Goal: Task Accomplishment & Management: Manage account settings

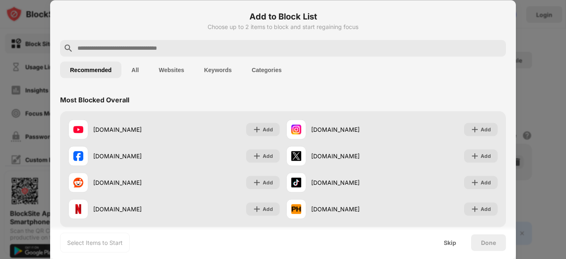
click at [251, 68] on button "Categories" at bounding box center [267, 69] width 50 height 17
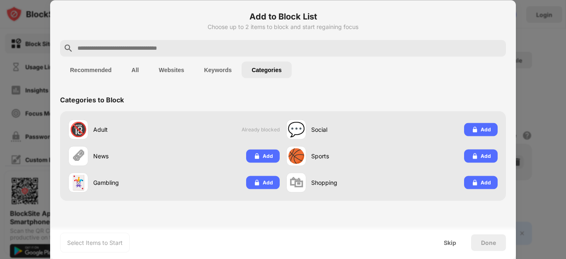
click at [161, 69] on button "Websites" at bounding box center [171, 69] width 45 height 17
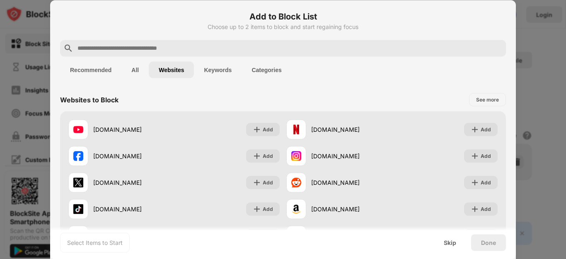
click at [90, 74] on button "Recommended" at bounding box center [90, 69] width 61 height 17
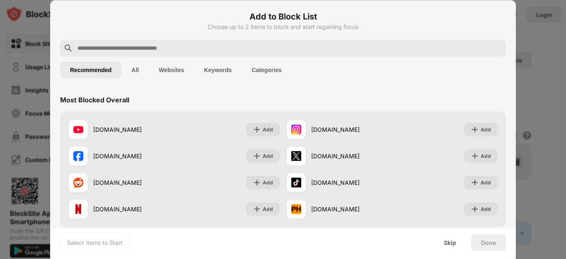
click at [111, 44] on input "text" at bounding box center [290, 48] width 426 height 10
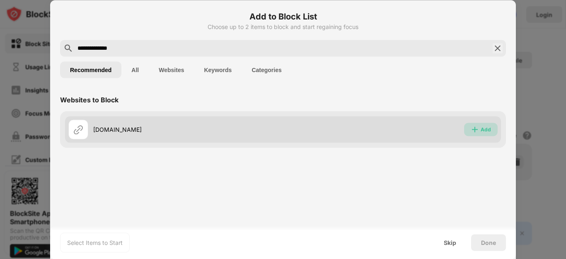
click at [475, 129] on img at bounding box center [475, 129] width 8 height 8
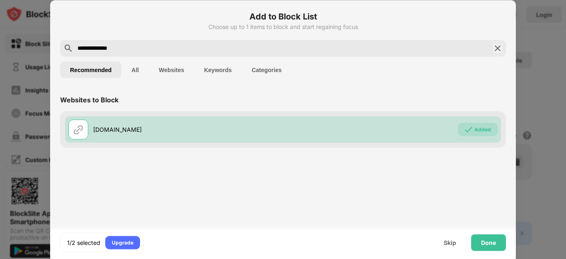
click at [146, 44] on input "**********" at bounding box center [283, 48] width 413 height 10
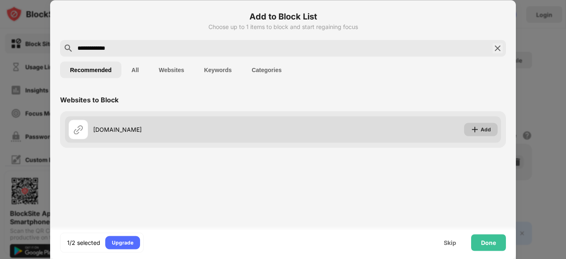
type input "**********"
click at [481, 132] on div "Add" at bounding box center [486, 129] width 10 height 8
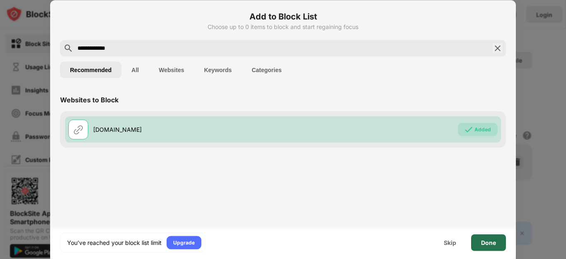
click at [487, 242] on div "Done" at bounding box center [488, 242] width 15 height 7
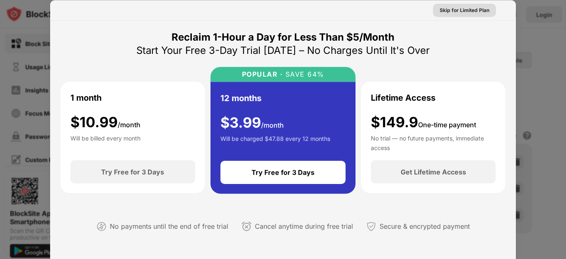
click at [466, 11] on div "Skip for Limited Plan" at bounding box center [465, 10] width 50 height 8
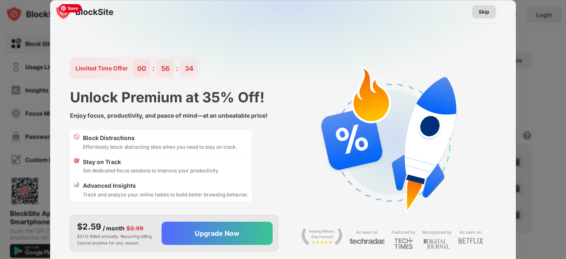
click at [481, 12] on div "Skip" at bounding box center [484, 11] width 11 height 8
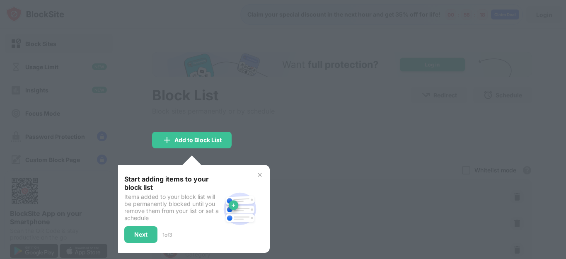
click at [259, 175] on img at bounding box center [260, 175] width 7 height 7
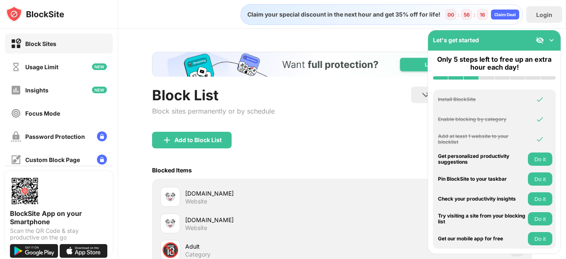
scroll to position [41, 0]
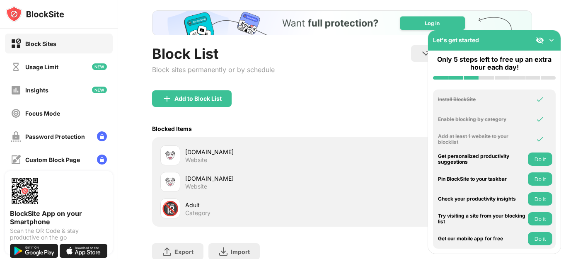
click at [367, 109] on div "Add to Block List" at bounding box center [342, 105] width 380 height 30
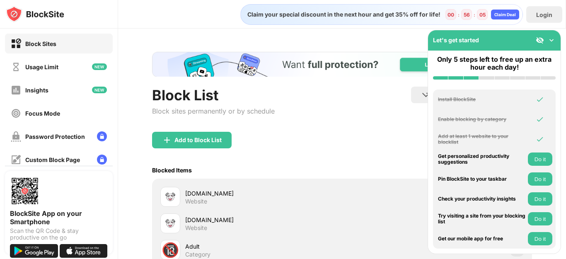
click at [552, 41] on img at bounding box center [552, 40] width 8 height 8
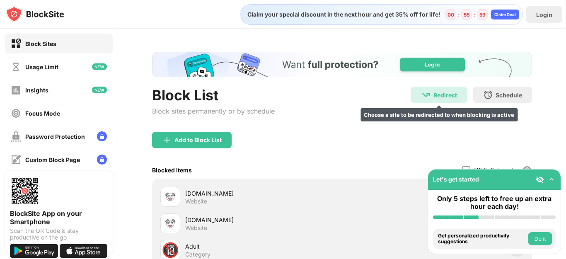
click at [445, 96] on div "Redirect" at bounding box center [446, 95] width 24 height 7
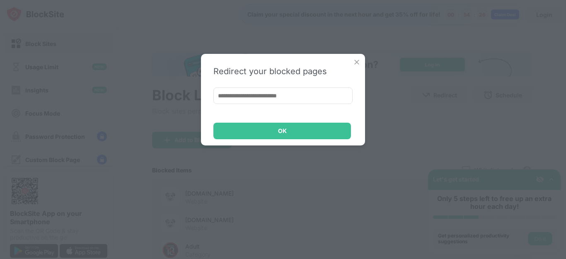
drag, startPoint x: 335, startPoint y: 98, endPoint x: 349, endPoint y: 114, distance: 21.2
click at [349, 114] on div "Redirect your blocked pages OK" at bounding box center [283, 100] width 164 height 92
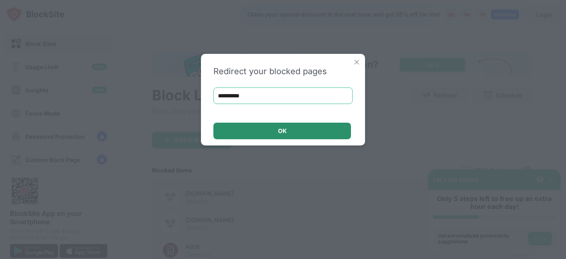
type input "**********"
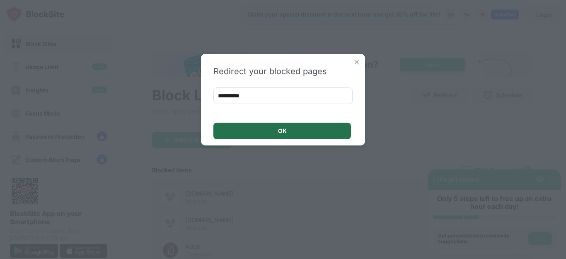
click at [336, 126] on div "OK" at bounding box center [283, 131] width 138 height 17
